Goal: Complete application form: Complete application form

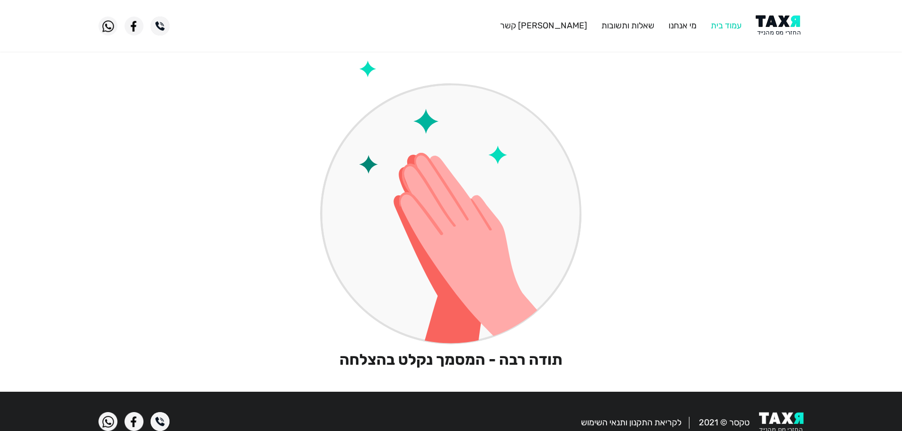
click at [721, 27] on link "עמוד בית" at bounding box center [725, 25] width 31 height 10
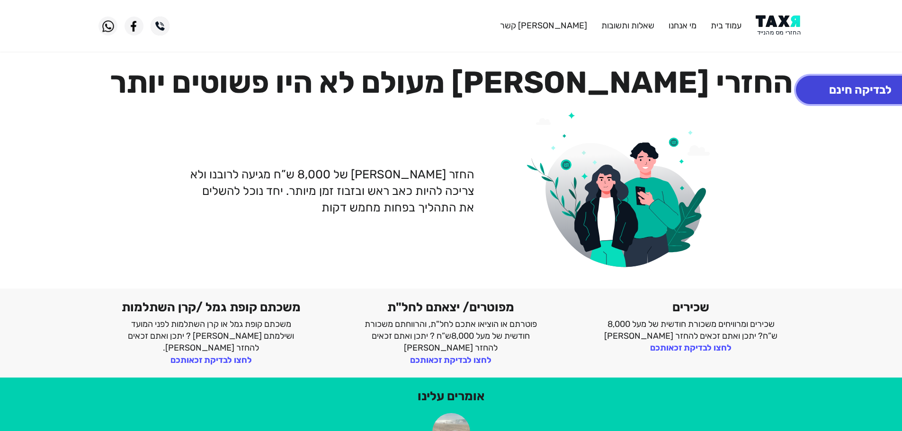
click at [849, 95] on button "לבדיקה חינם" at bounding box center [860, 90] width 129 height 28
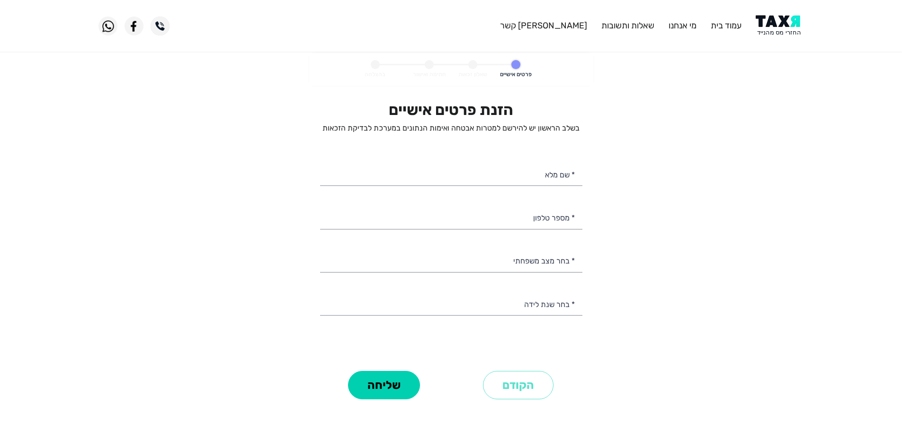
select select
click at [513, 173] on input "* שם מלא" at bounding box center [451, 174] width 262 height 24
click at [662, 212] on personal-details "פרטים אישיים שאלון זכאות חתימה ואישור בהצלחה הזנת פרטים אישיים בשלב הראשון יש ל…" at bounding box center [451, 241] width 902 height 376
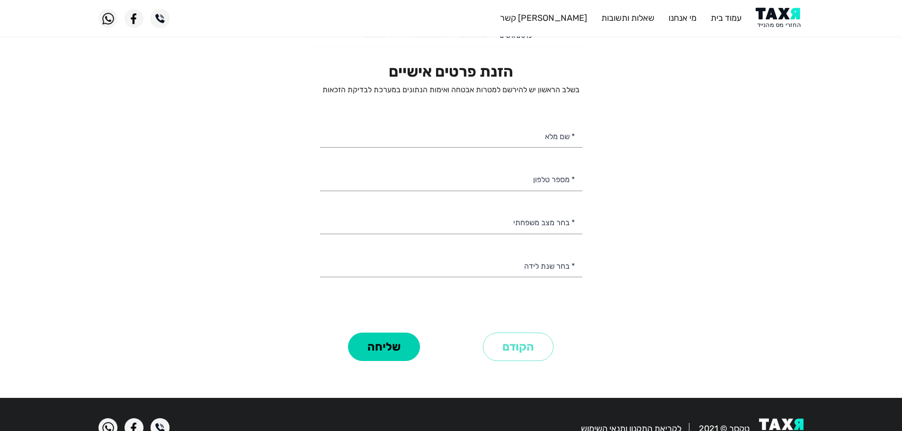
scroll to position [67, 0]
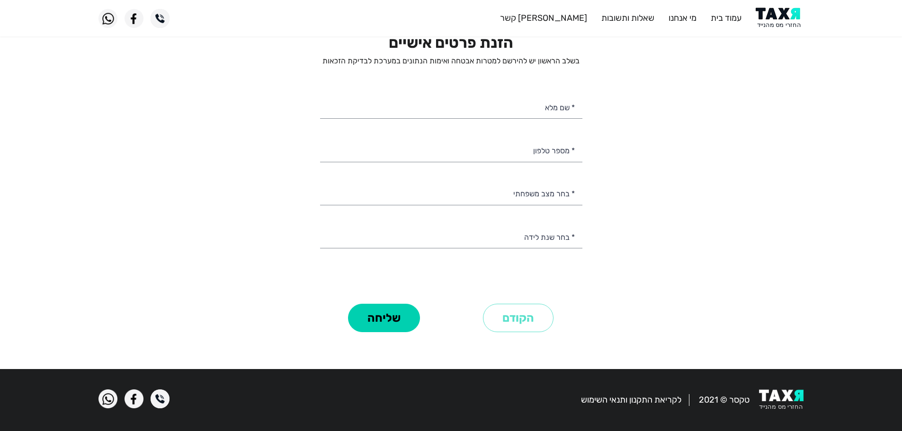
click at [783, 19] on img at bounding box center [779, 18] width 48 height 21
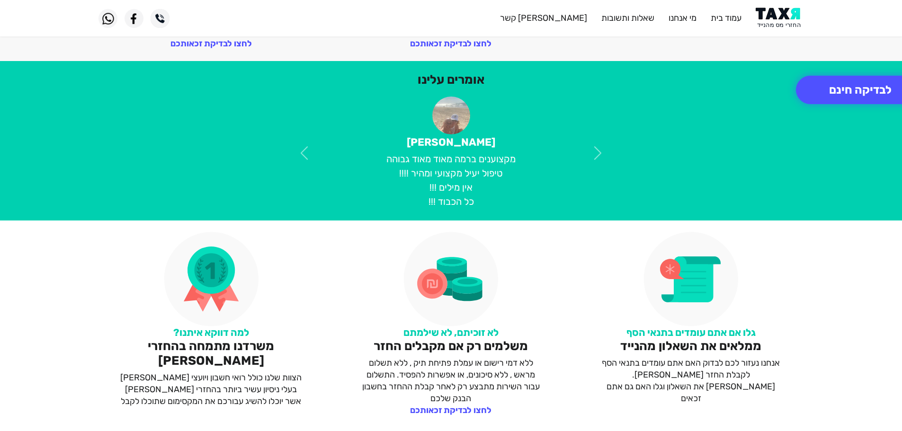
scroll to position [331, 0]
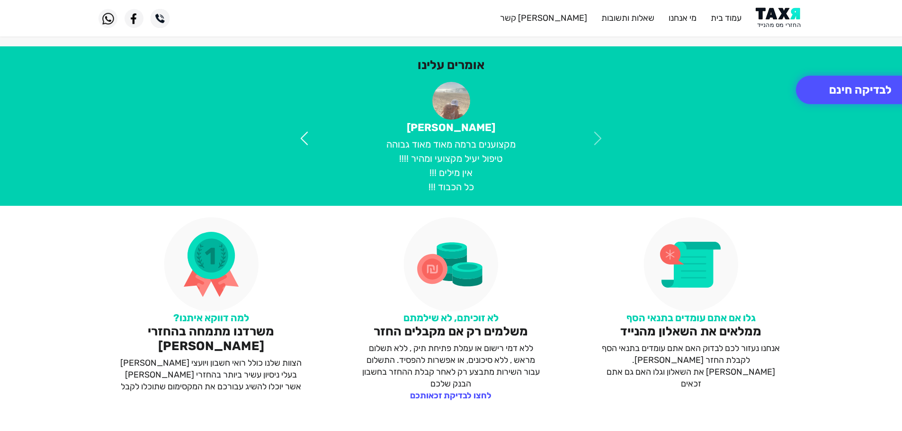
click at [307, 143] on span at bounding box center [304, 138] width 17 height 17
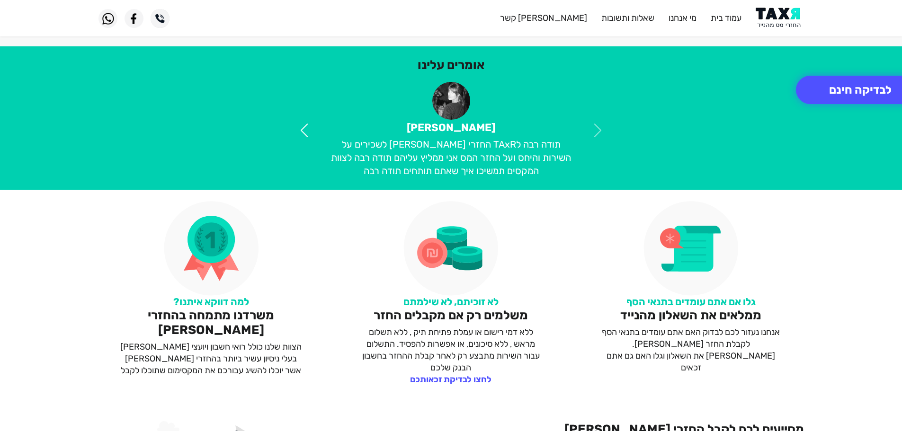
click at [301, 139] on link at bounding box center [304, 130] width 52 height 97
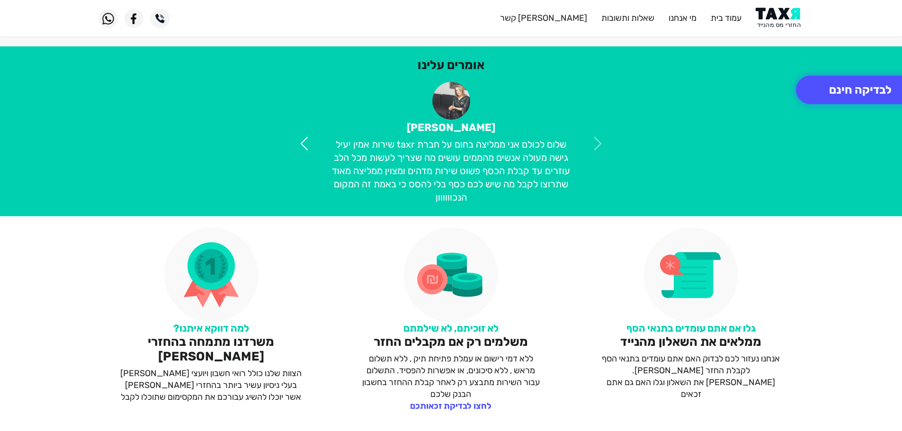
click at [301, 139] on span at bounding box center [304, 143] width 17 height 17
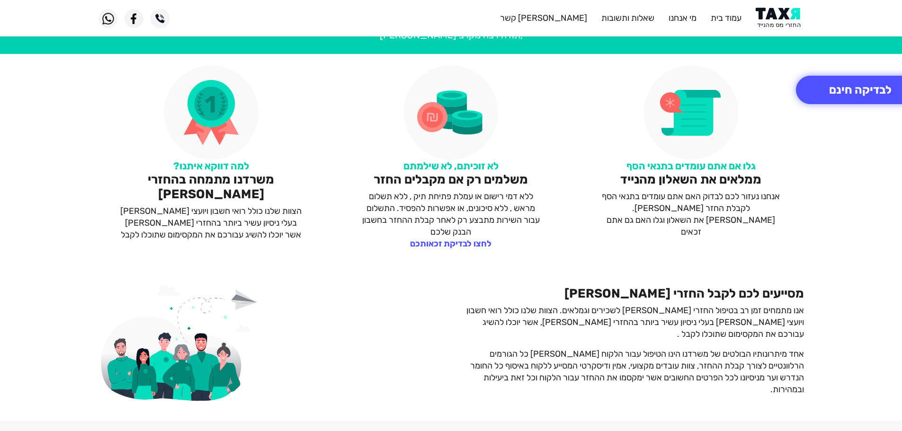
scroll to position [473, 0]
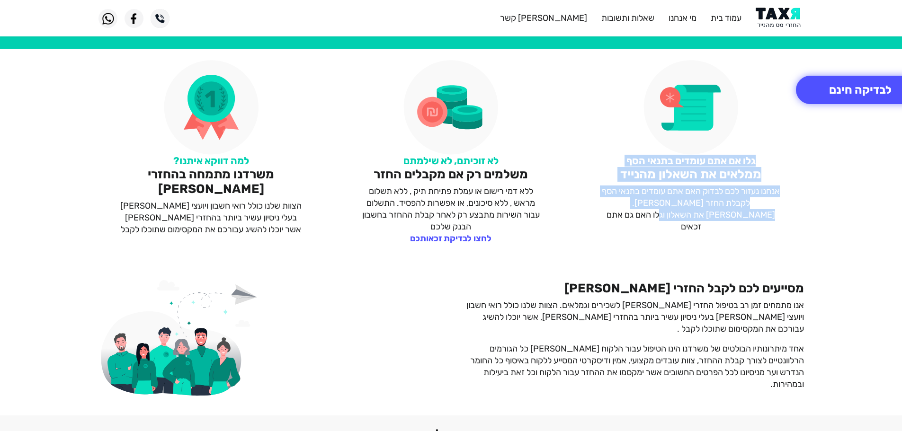
drag, startPoint x: 763, startPoint y: 160, endPoint x: 594, endPoint y: 239, distance: 186.3
click at [594, 239] on div "גלו אם אתם עומדים בתנאי הסף ממלאים את השאלון מהנייד אנחנו נעזור לכם לבדוק האם א…" at bounding box center [691, 152] width 240 height 185
click at [603, 239] on div "גלו אם אתם עומדים בתנאי הסף ממלאים את השאלון מהנייד אנחנו נעזור לכם לבדוק האם א…" at bounding box center [691, 152] width 240 height 185
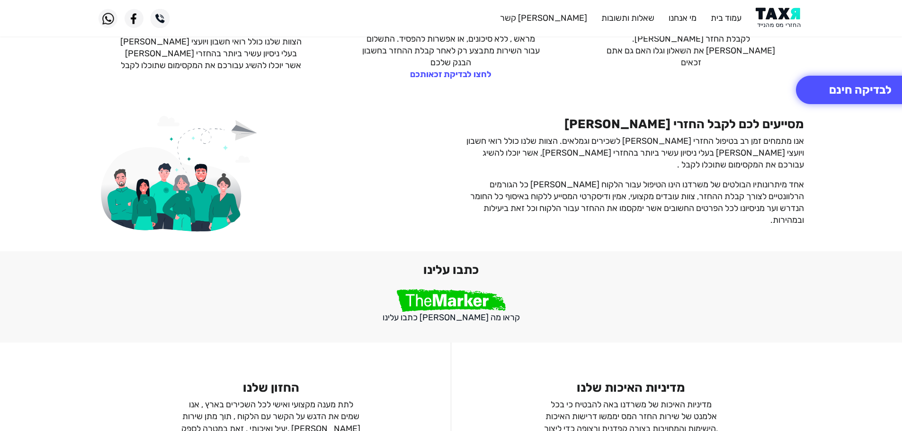
scroll to position [852, 0]
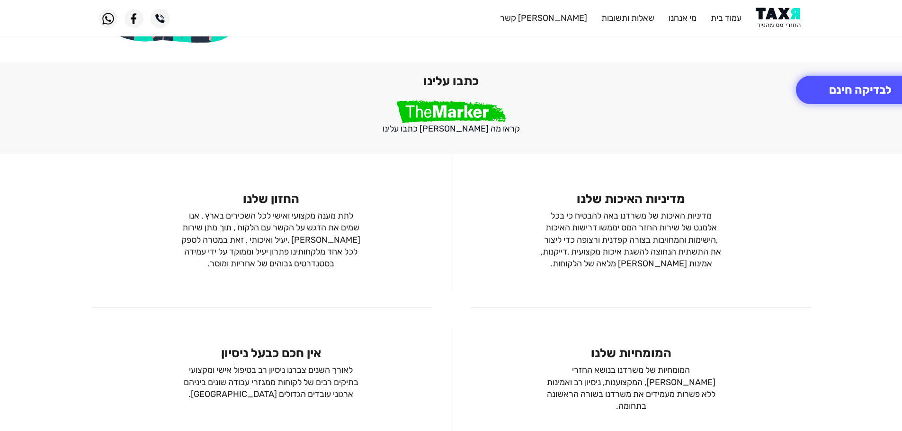
click at [454, 119] on img at bounding box center [451, 111] width 109 height 23
